Goal: Task Accomplishment & Management: Use online tool/utility

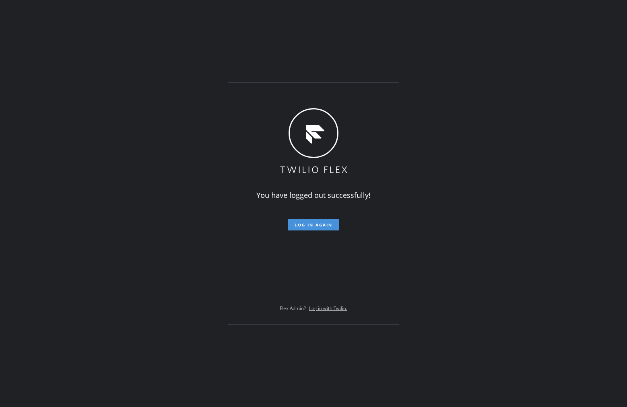
click at [316, 223] on span "Log in again" at bounding box center [314, 225] width 38 height 6
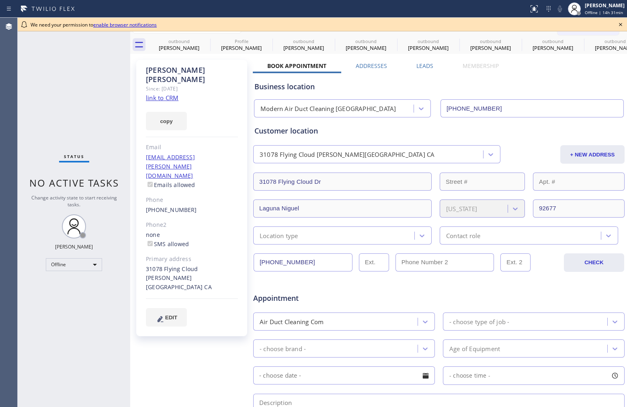
type input "(949) 577-8713"
drag, startPoint x: 72, startPoint y: 90, endPoint x: 595, endPoint y: 30, distance: 526.4
click at [72, 90] on div "Status No active tasks Change activity state to start receiving tasks. Ann Bern…" at bounding box center [74, 212] width 113 height 389
click at [594, 5] on div "Ann Bernadeth Mesina" at bounding box center [605, 5] width 40 height 7
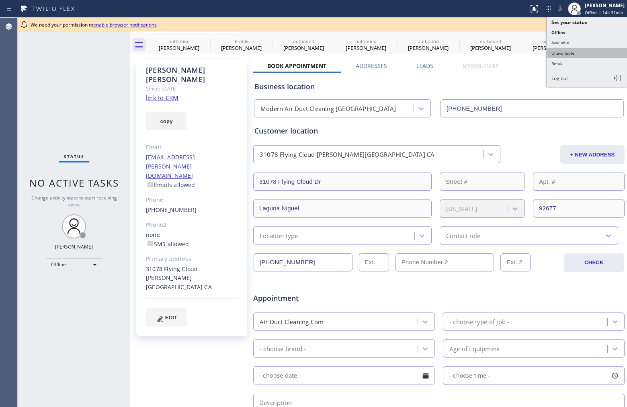
click at [585, 54] on button "Unavailable" at bounding box center [587, 53] width 80 height 10
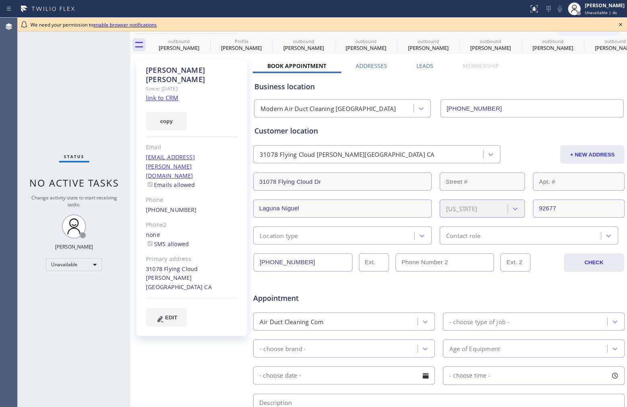
click at [10, 82] on div "Agent Desktop" at bounding box center [8, 212] width 17 height 389
click at [622, 24] on icon at bounding box center [621, 25] width 10 height 10
